Goal: Task Accomplishment & Management: Complete application form

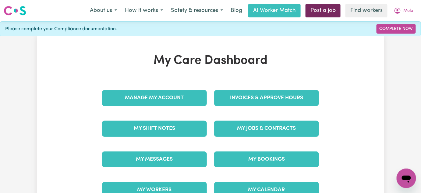
click at [323, 11] on link "Post a job" at bounding box center [323, 10] width 35 height 13
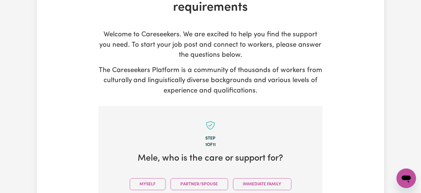
scroll to position [111, 0]
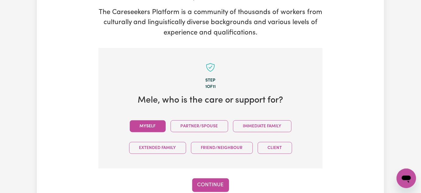
click at [155, 124] on button "Myself" at bounding box center [148, 126] width 36 height 12
click at [212, 180] on button "Continue" at bounding box center [210, 184] width 37 height 13
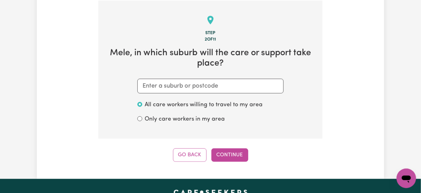
scroll to position [158, 0]
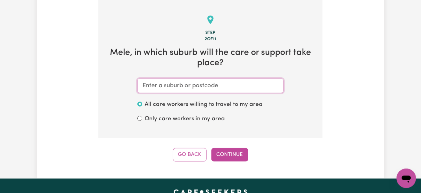
click at [207, 86] on input "text" at bounding box center [210, 85] width 146 height 15
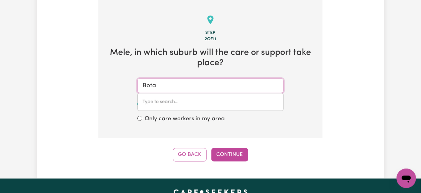
type input "Botan"
type input "[GEOGRAPHIC_DATA]"
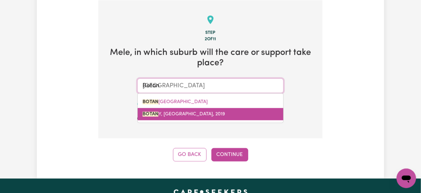
click at [207, 113] on span "BOTAN Y, [GEOGRAPHIC_DATA], 2019" at bounding box center [184, 114] width 83 height 5
type input "BOTANY, [GEOGRAPHIC_DATA], 2019"
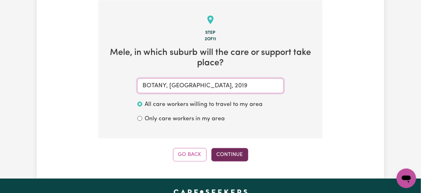
type input "BOTANY, [GEOGRAPHIC_DATA], 2019"
click at [232, 149] on button "Continue" at bounding box center [230, 154] width 37 height 13
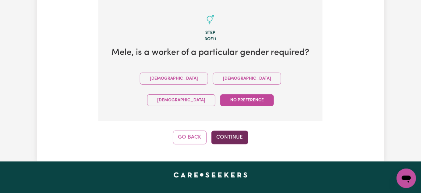
drag, startPoint x: 158, startPoint y: 79, endPoint x: 230, endPoint y: 118, distance: 82.1
click at [213, 79] on button "[DEMOGRAPHIC_DATA]" at bounding box center [247, 79] width 68 height 12
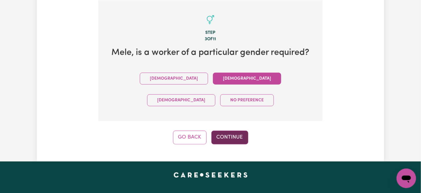
click at [236, 130] on button "Continue" at bounding box center [230, 136] width 37 height 13
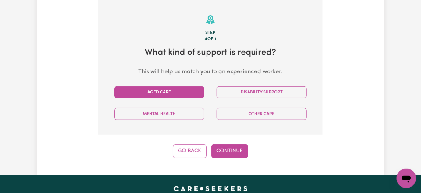
click at [184, 93] on button "Aged Care" at bounding box center [159, 92] width 90 height 12
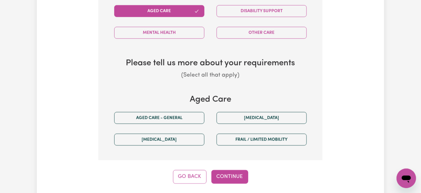
scroll to position [269, 0]
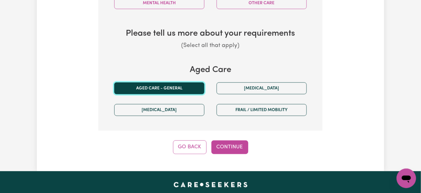
click at [184, 87] on button "Aged care - General" at bounding box center [159, 88] width 90 height 12
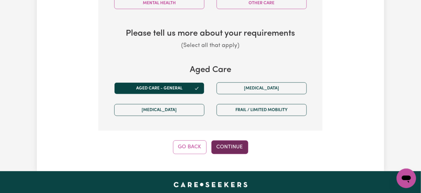
click at [239, 144] on button "Continue" at bounding box center [230, 146] width 37 height 13
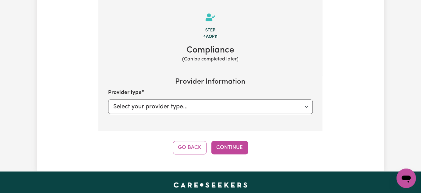
scroll to position [158, 0]
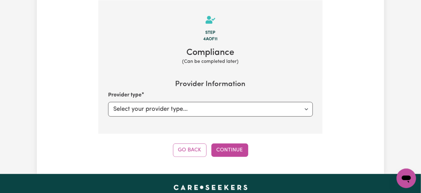
click at [214, 101] on div "Provider type Select your provider type... Privately Aged Care / Home Care Pack…" at bounding box center [210, 103] width 205 height 25
click at [218, 108] on select "Select your provider type... Privately Aged Care / Home Care Package" at bounding box center [210, 109] width 205 height 15
select select "AGED_HOME_CARE"
click at [108, 102] on select "Select your provider type... Privately Aged Care / Home Care Package" at bounding box center [210, 109] width 205 height 15
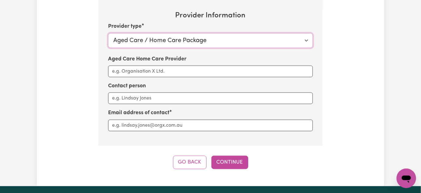
scroll to position [269, 0]
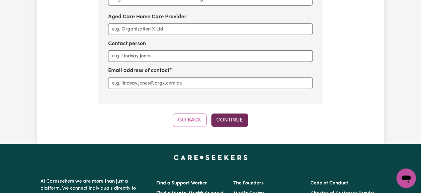
click at [236, 113] on button "Continue" at bounding box center [230, 119] width 37 height 13
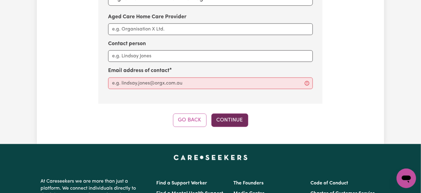
click at [240, 123] on button "Continue" at bounding box center [230, 119] width 37 height 13
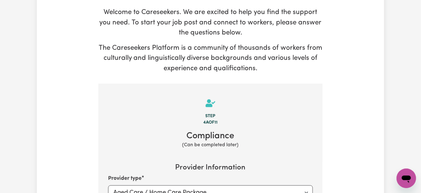
scroll to position [0, 0]
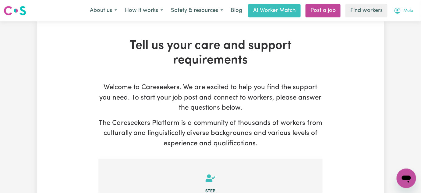
click at [406, 10] on span "Mele" at bounding box center [409, 11] width 10 height 7
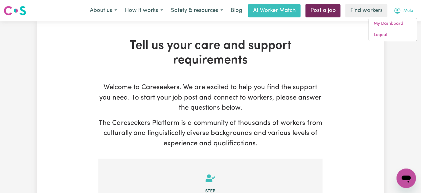
click at [331, 13] on link "Post a job" at bounding box center [323, 10] width 35 height 13
click at [323, 13] on link "Post a job" at bounding box center [323, 10] width 35 height 13
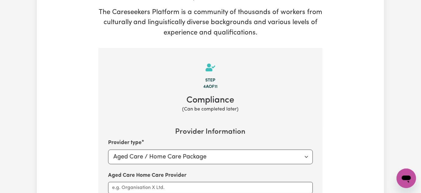
scroll to position [249, 0]
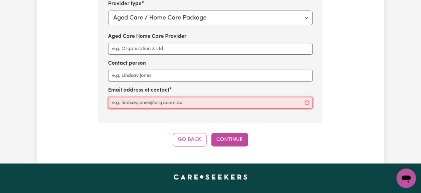
click at [174, 97] on input "Aged Care Home Care Provider" at bounding box center [210, 103] width 205 height 12
click at [182, 101] on input "Aged Care Home Care Provider" at bounding box center [210, 103] width 205 height 12
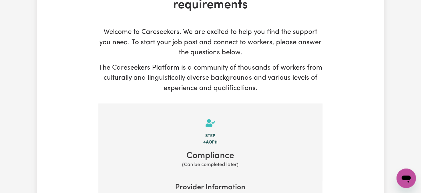
scroll to position [0, 0]
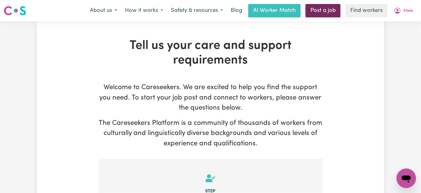
click at [327, 15] on link "Post a job" at bounding box center [323, 10] width 35 height 13
click at [400, 11] on icon "My Account" at bounding box center [398, 11] width 6 height 6
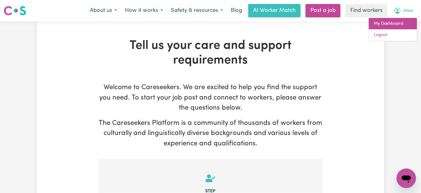
click at [406, 25] on link "My Dashboard" at bounding box center [393, 24] width 48 height 12
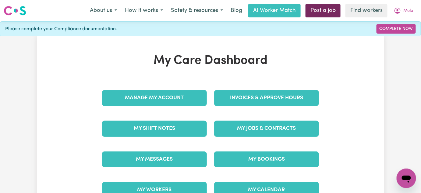
click at [320, 9] on link "Post a job" at bounding box center [323, 10] width 35 height 13
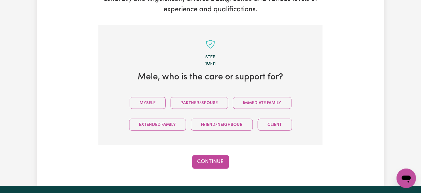
scroll to position [194, 0]
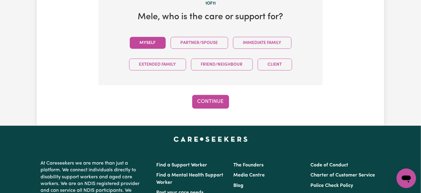
click at [142, 37] on button "Myself" at bounding box center [148, 43] width 36 height 12
click at [221, 98] on button "Continue" at bounding box center [210, 101] width 37 height 13
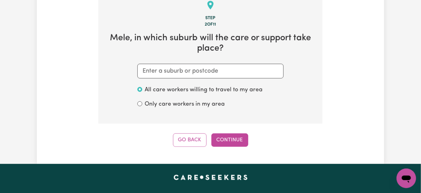
scroll to position [158, 0]
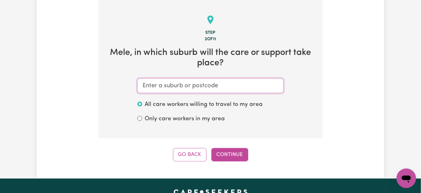
click at [223, 81] on input "text" at bounding box center [210, 85] width 146 height 15
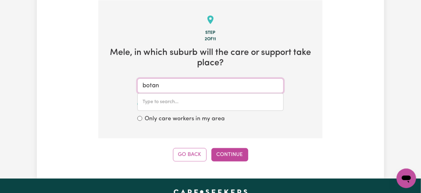
type input "botany"
type input "botany, [GEOGRAPHIC_DATA], 2019"
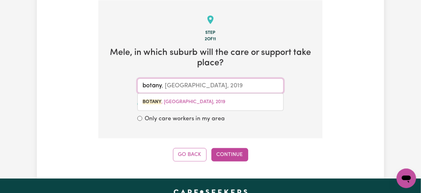
drag, startPoint x: 223, startPoint y: 99, endPoint x: 234, endPoint y: 118, distance: 22.2
click at [223, 99] on link "BOTANY , [GEOGRAPHIC_DATA], 2019" at bounding box center [211, 102] width 146 height 12
type input "BOTANY, [GEOGRAPHIC_DATA], 2019"
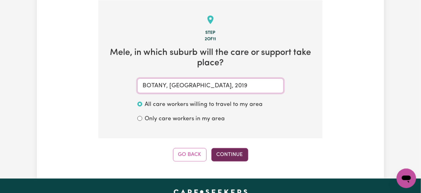
type input "BOTANY, [GEOGRAPHIC_DATA], 2019"
click at [242, 151] on button "Continue" at bounding box center [230, 154] width 37 height 13
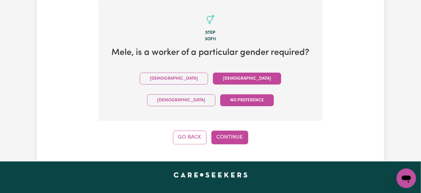
click at [213, 76] on button "[DEMOGRAPHIC_DATA]" at bounding box center [247, 79] width 68 height 12
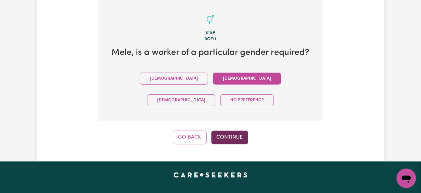
click at [242, 125] on div "Tell us your care and support requirements Welcome to Careseekers. We are excit…" at bounding box center [211, 12] width 348 height 298
click at [243, 130] on button "Continue" at bounding box center [230, 136] width 37 height 13
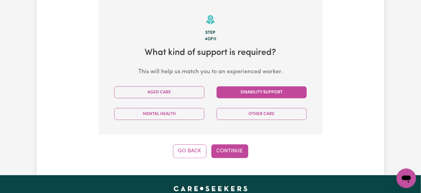
click at [249, 93] on button "Disability Support" at bounding box center [262, 92] width 90 height 12
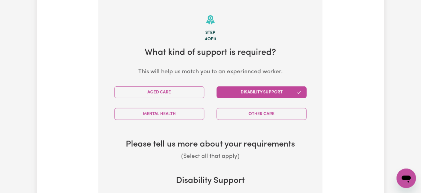
scroll to position [241, 0]
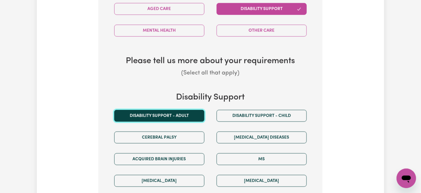
click at [189, 112] on button "Disability support - Adult" at bounding box center [159, 116] width 90 height 12
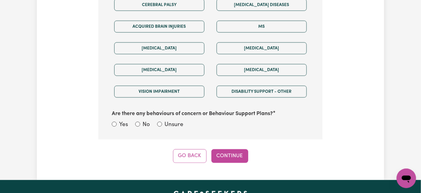
scroll to position [380, 0]
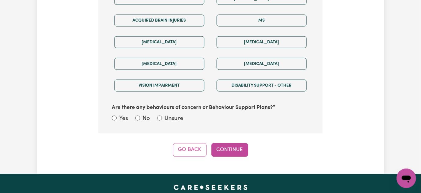
click at [149, 118] on label "No" at bounding box center [146, 118] width 7 height 9
click at [140, 118] on input "No" at bounding box center [137, 118] width 5 height 5
radio input "true"
click at [235, 152] on button "Continue" at bounding box center [230, 149] width 37 height 13
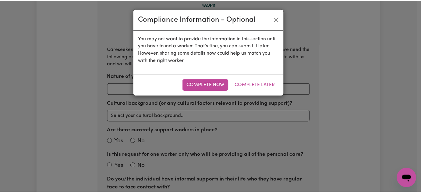
scroll to position [158, 0]
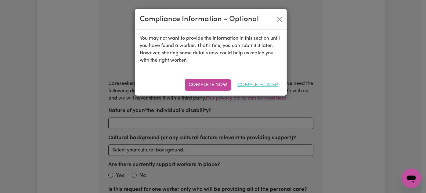
click at [266, 88] on button "Complete Later" at bounding box center [257, 85] width 48 height 12
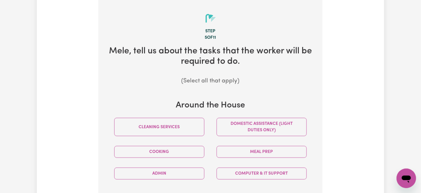
scroll to position [214, 0]
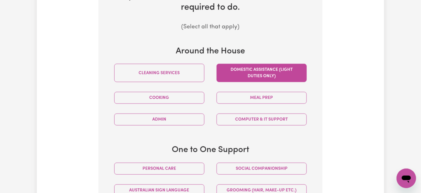
click at [274, 70] on button "Domestic assistance (light duties only)" at bounding box center [262, 73] width 90 height 18
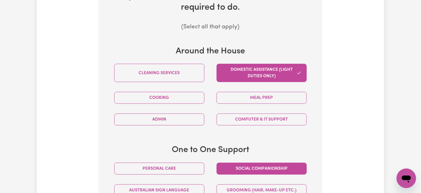
click at [271, 165] on button "Social companionship" at bounding box center [262, 168] width 90 height 12
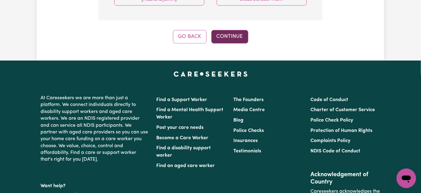
click at [234, 39] on button "Continue" at bounding box center [230, 36] width 37 height 13
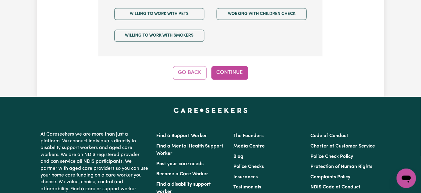
scroll to position [519, 0]
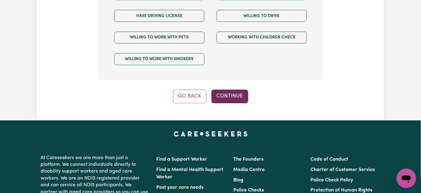
click at [236, 91] on button "Continue" at bounding box center [230, 95] width 37 height 13
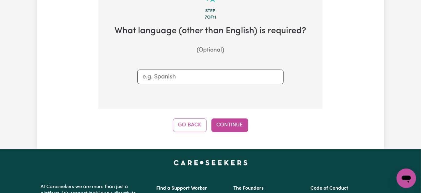
scroll to position [158, 0]
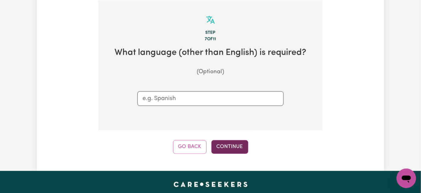
click at [236, 146] on button "Continue" at bounding box center [230, 146] width 37 height 13
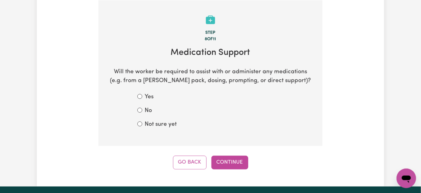
click at [149, 111] on label "No" at bounding box center [148, 110] width 7 height 9
click at [142, 111] on input "No" at bounding box center [139, 110] width 5 height 5
radio input "true"
click at [220, 152] on div "Step 8 of 11 Medication Support Will the worker be required to assist with or a…" at bounding box center [210, 84] width 224 height 169
click at [232, 159] on button "Continue" at bounding box center [230, 161] width 37 height 13
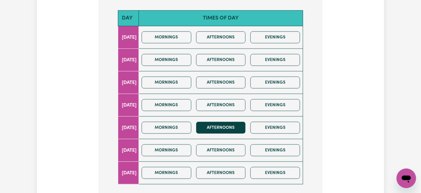
scroll to position [269, 0]
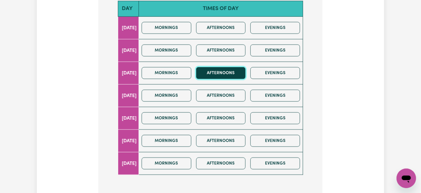
click at [237, 75] on button "Afternoons" at bounding box center [221, 73] width 50 height 12
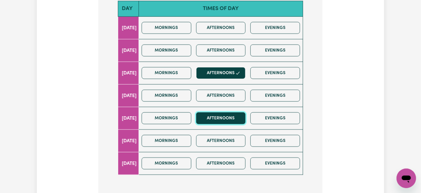
click at [233, 115] on button "Afternoons" at bounding box center [221, 118] width 50 height 12
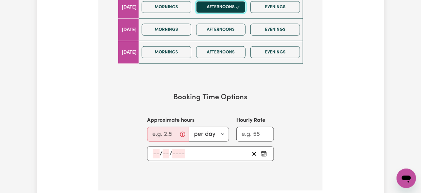
scroll to position [463, 0]
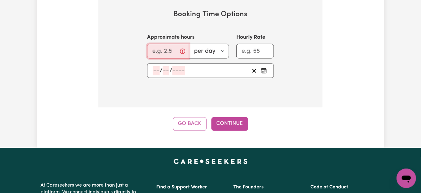
click at [159, 49] on input "Approximate hours" at bounding box center [168, 51] width 42 height 15
type input "3"
drag, startPoint x: 266, startPoint y: 67, endPoint x: 265, endPoint y: 70, distance: 3.5
click at [266, 67] on icon "Pick an approximate start date" at bounding box center [264, 70] width 6 height 6
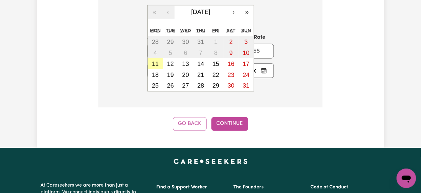
click at [158, 62] on abbr "11" at bounding box center [155, 63] width 7 height 7
type input "[DATE]"
type input "11"
type input "8"
type input "2025"
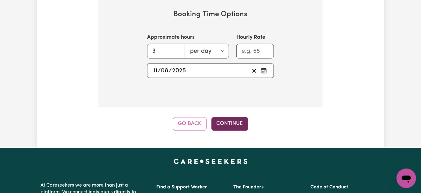
click at [231, 120] on button "Continue" at bounding box center [230, 123] width 37 height 13
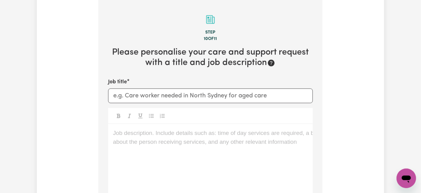
scroll to position [158, 0]
click at [143, 138] on div "Job description. Include details such as: time of day services are required, a …" at bounding box center [210, 160] width 205 height 73
click at [220, 139] on div "Job description. Include details such as: time of day services are required, a …" at bounding box center [210, 160] width 205 height 73
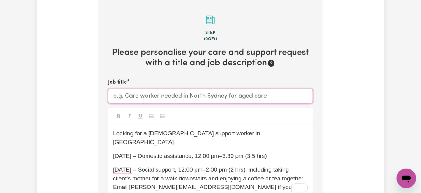
click at [194, 94] on input "Job title" at bounding box center [210, 96] width 205 height 15
paste input "[DEMOGRAPHIC_DATA] Support Worker – [GEOGRAPHIC_DATA], [GEOGRAPHIC_DATA]"
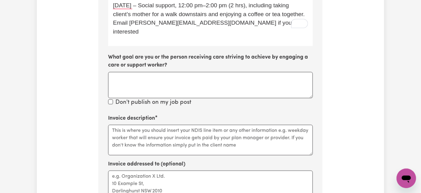
scroll to position [380, 0]
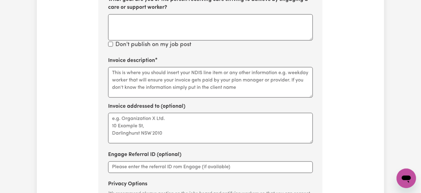
type input "[DEMOGRAPHIC_DATA] Support Worker – [GEOGRAPHIC_DATA], [GEOGRAPHIC_DATA]"
click at [163, 67] on textarea "Invoice description" at bounding box center [210, 82] width 205 height 30
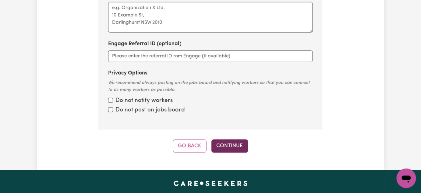
type textarea "Together We Can"
click at [244, 139] on button "Continue" at bounding box center [230, 145] width 37 height 13
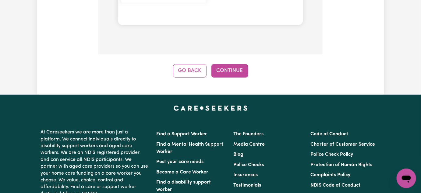
click at [241, 64] on button "Continue" at bounding box center [230, 70] width 37 height 13
